Goal: Task Accomplishment & Management: Use online tool/utility

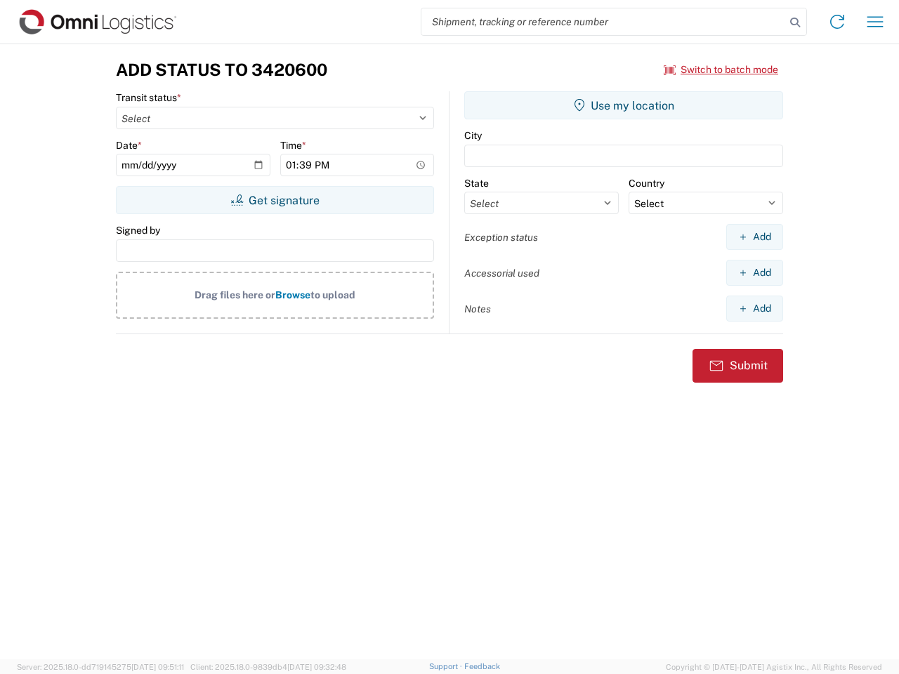
click at [603, 22] on input "search" at bounding box center [603, 21] width 364 height 27
click at [795, 22] on icon at bounding box center [795, 23] width 20 height 20
click at [837, 22] on icon at bounding box center [837, 22] width 22 height 22
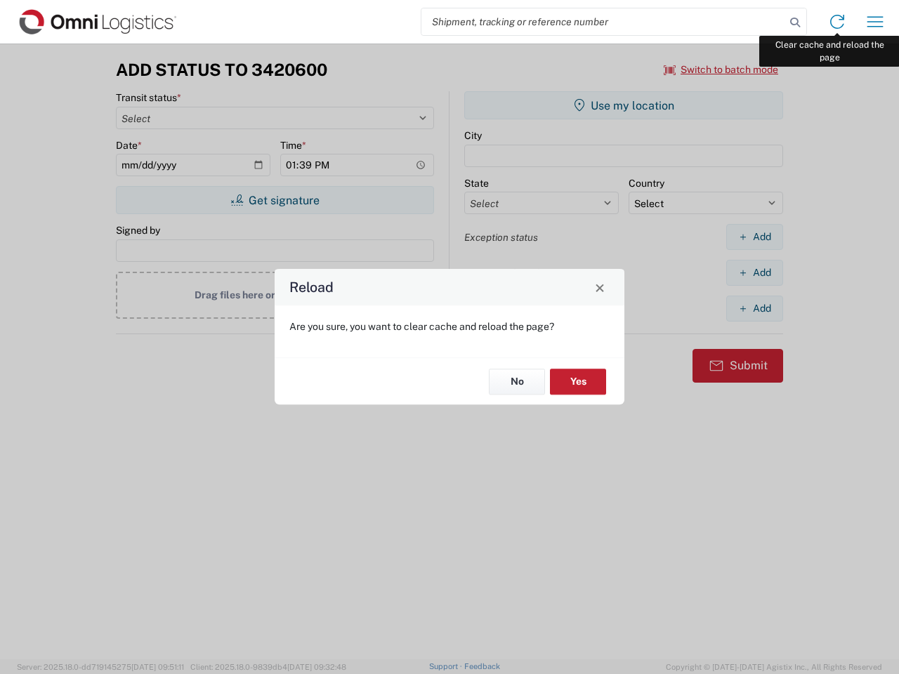
click at [875, 22] on div "Reload Are you sure, you want to clear cache and reload the page? No Yes" at bounding box center [449, 337] width 899 height 674
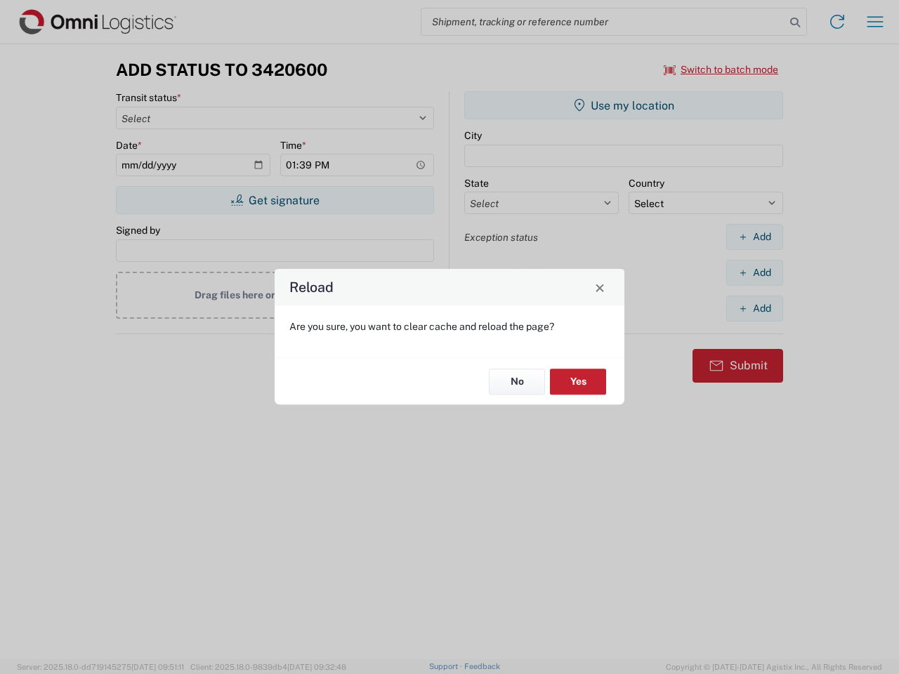
click at [721, 70] on div "Reload Are you sure, you want to clear cache and reload the page? No Yes" at bounding box center [449, 337] width 899 height 674
click at [275, 200] on div "Reload Are you sure, you want to clear cache and reload the page? No Yes" at bounding box center [449, 337] width 899 height 674
click at [624, 105] on div "Reload Are you sure, you want to clear cache and reload the page? No Yes" at bounding box center [449, 337] width 899 height 674
click at [754, 237] on div "Reload Are you sure, you want to clear cache and reload the page? No Yes" at bounding box center [449, 337] width 899 height 674
click at [754, 272] on div "Reload Are you sure, you want to clear cache and reload the page? No Yes" at bounding box center [449, 337] width 899 height 674
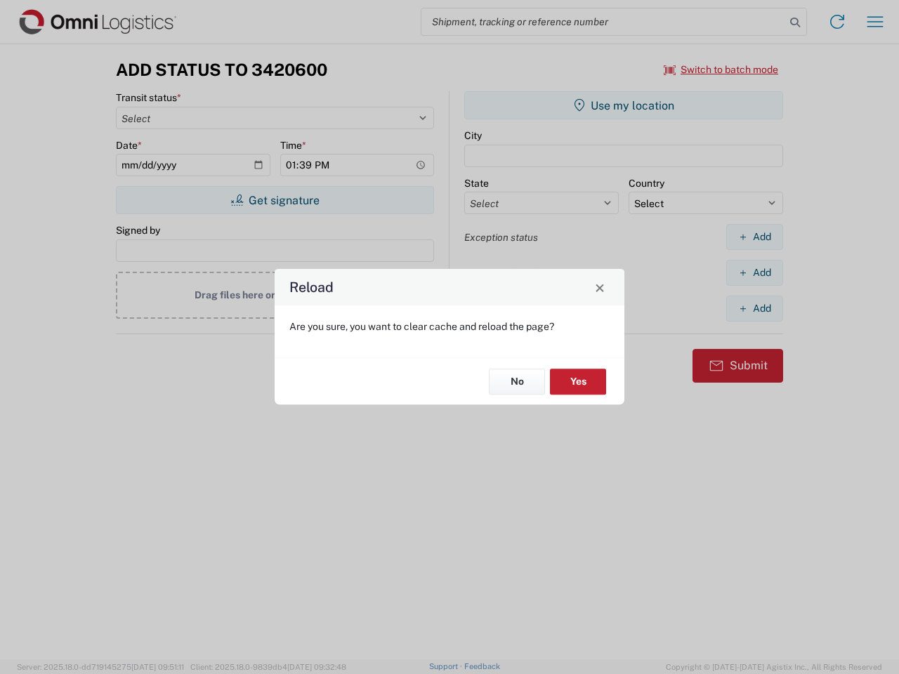
click at [754, 308] on div "Reload Are you sure, you want to clear cache and reload the page? No Yes" at bounding box center [449, 337] width 899 height 674
